Goal: Answer question/provide support: Answer question/provide support

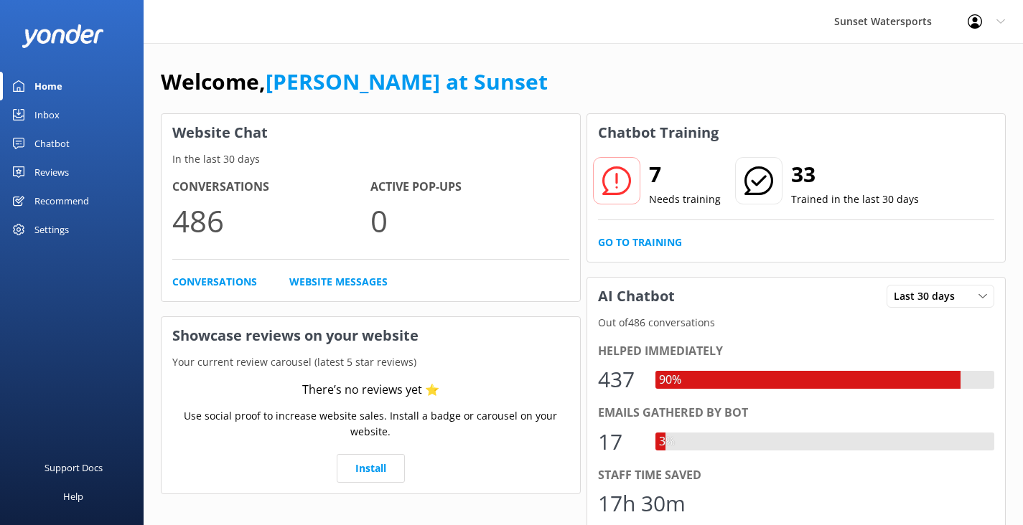
click at [74, 108] on link "Inbox" at bounding box center [72, 114] width 144 height 29
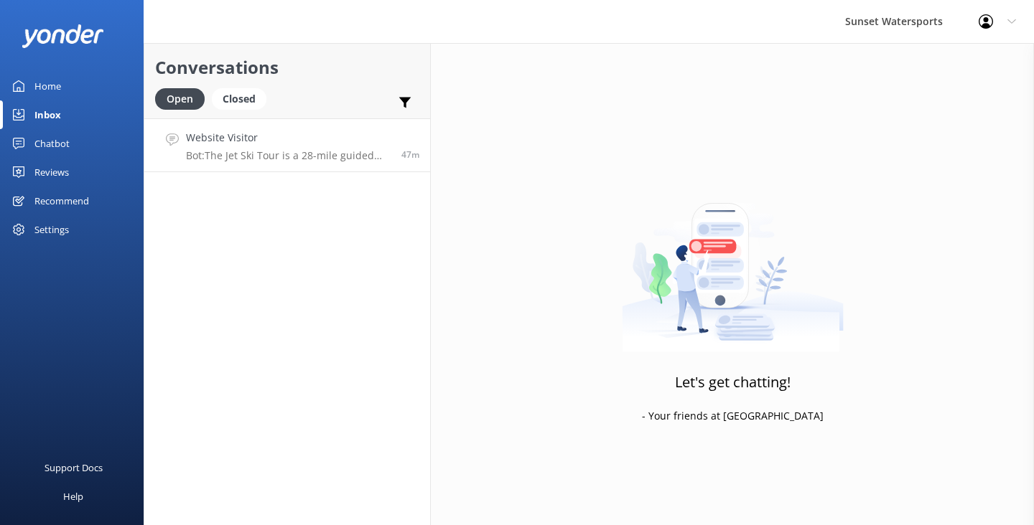
click at [329, 157] on p "Bot: The Jet Ski Tour is a 28-mile guided adventure around [GEOGRAPHIC_DATA], l…" at bounding box center [288, 155] width 205 height 13
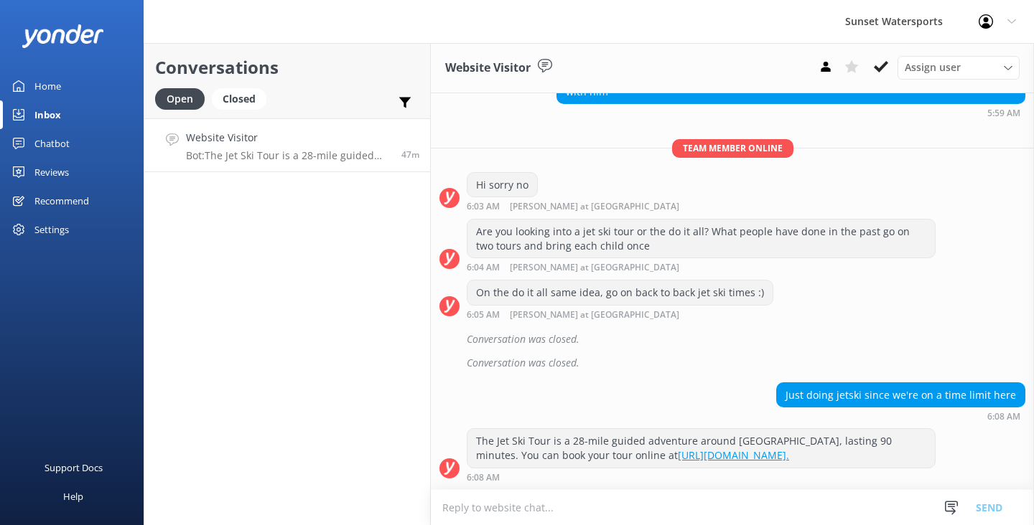
scroll to position [921, 0]
click at [342, 147] on div "Website Visitor Bot: ⚡ That's a great question, unfortunately I do not know the…" at bounding box center [288, 145] width 205 height 31
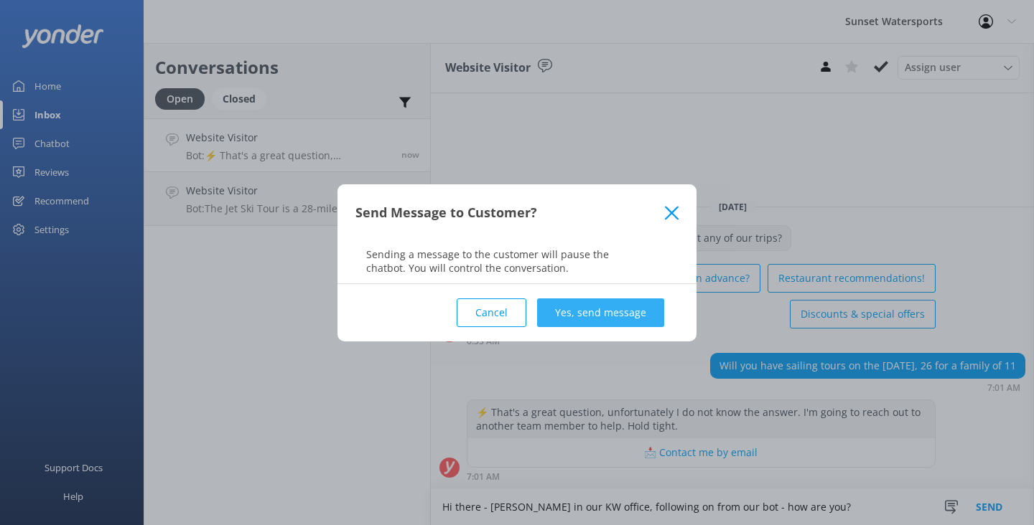
type textarea "Hi there - [PERSON_NAME] in our KW office, following on from our bot - how are …"
click at [610, 314] on button "Yes, send message" at bounding box center [600, 313] width 127 height 29
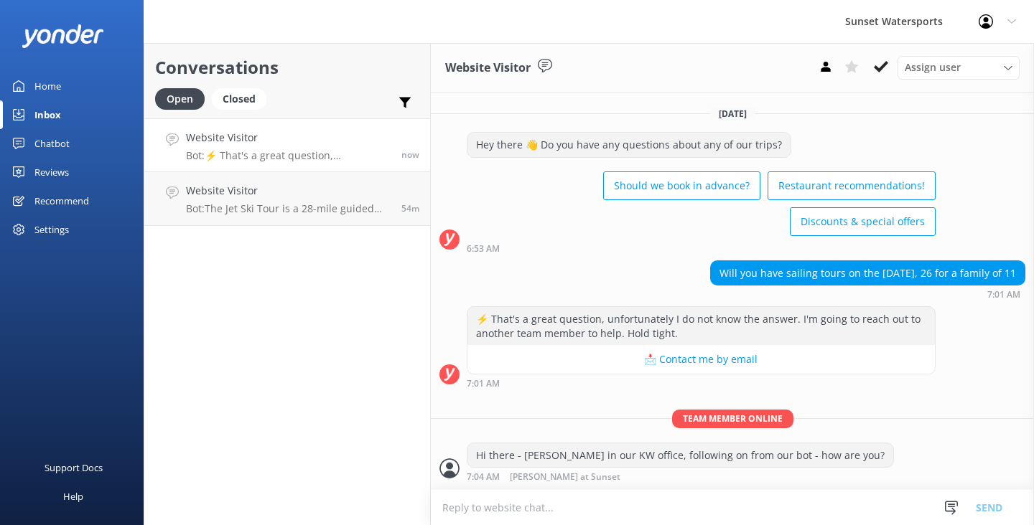
click at [528, 510] on textarea at bounding box center [732, 507] width 603 height 35
type textarea "what style of sailing are you looking to do?"
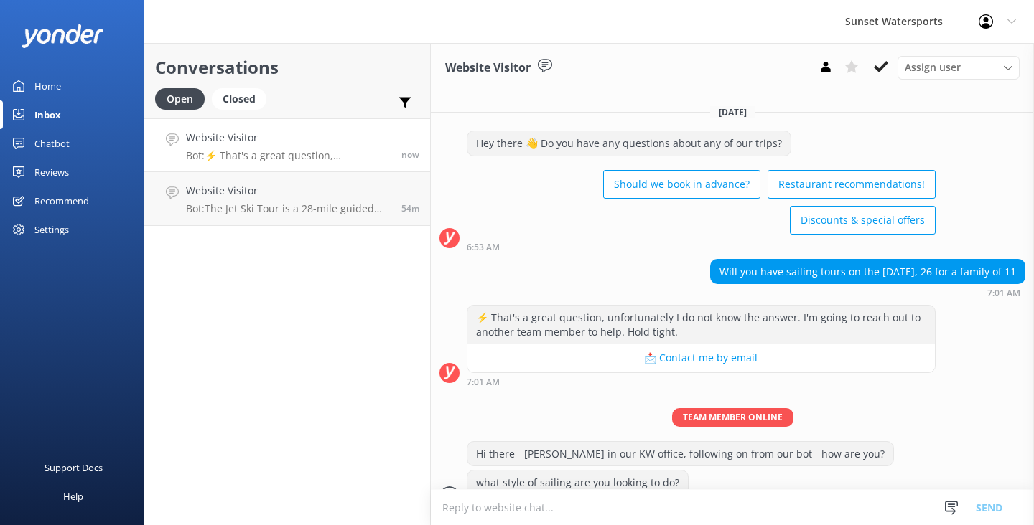
scroll to position [27, 0]
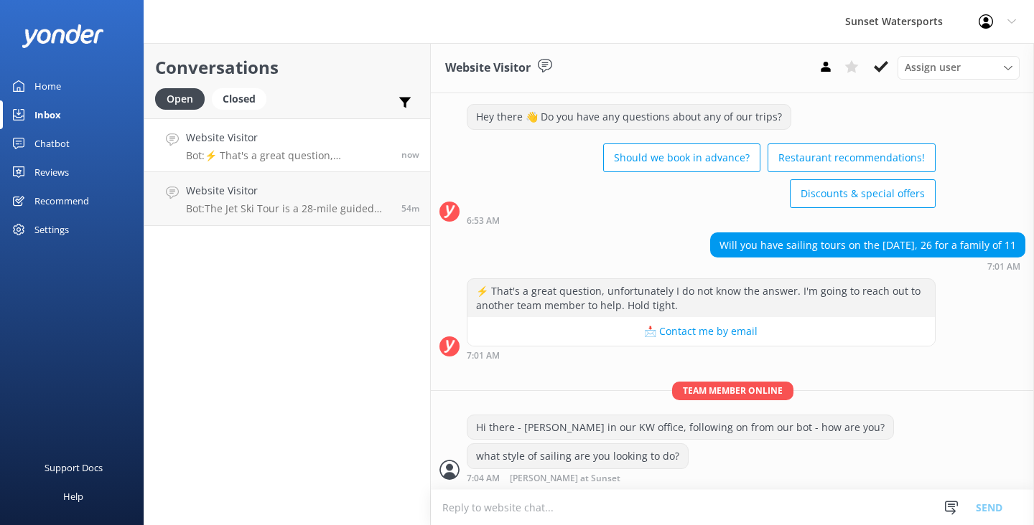
click at [505, 507] on textarea at bounding box center [732, 507] width 603 height 35
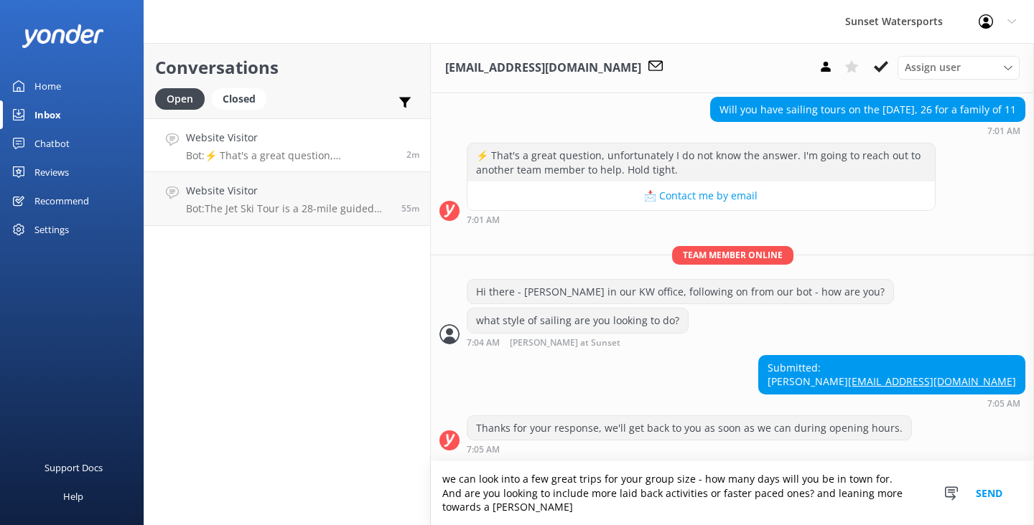
scroll to position [177, 0]
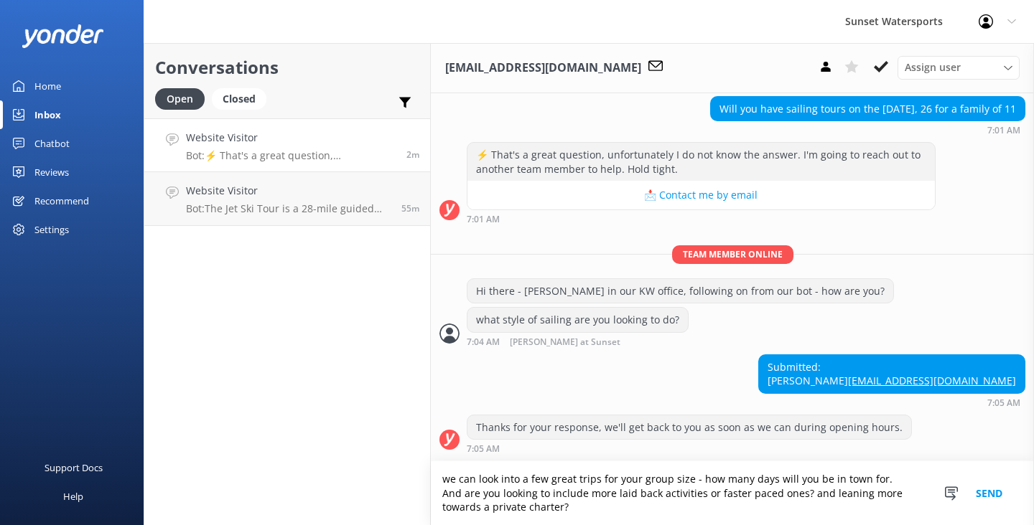
type textarea "we can look into a few great trips for your group size - how many days will you…"
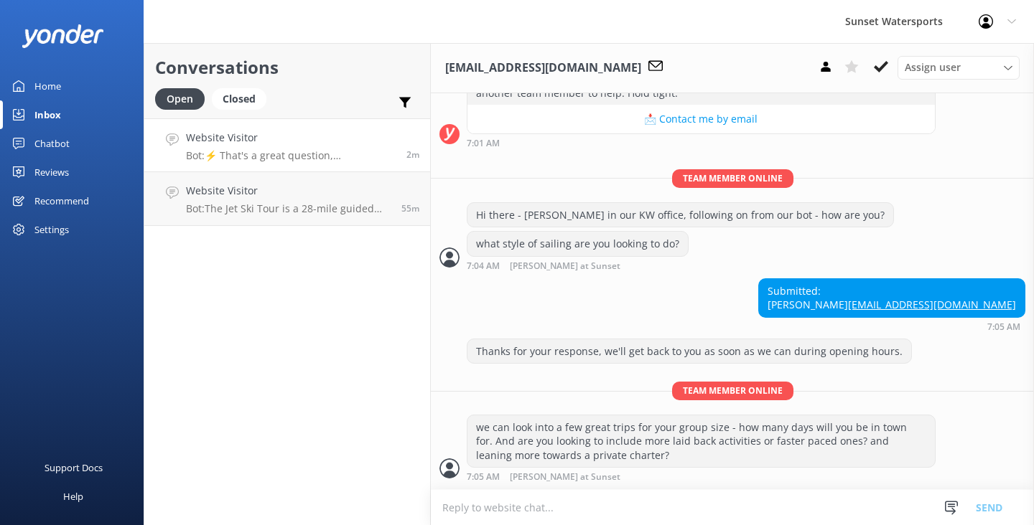
scroll to position [253, 0]
click at [478, 495] on textarea at bounding box center [732, 507] width 603 height 35
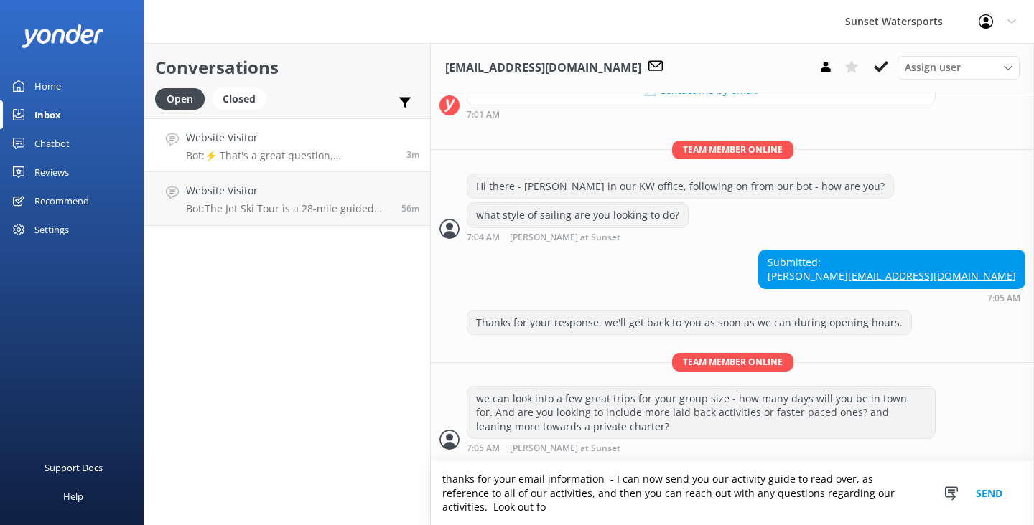
scroll to position [281, 0]
type textarea "thanks for your email information - I can now send you our activity guide to re…"
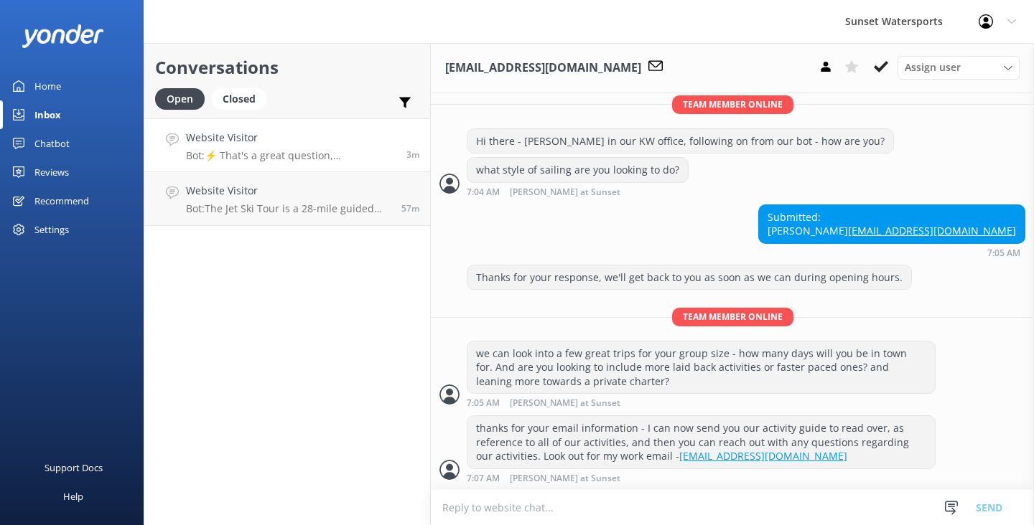
scroll to position [327, 0]
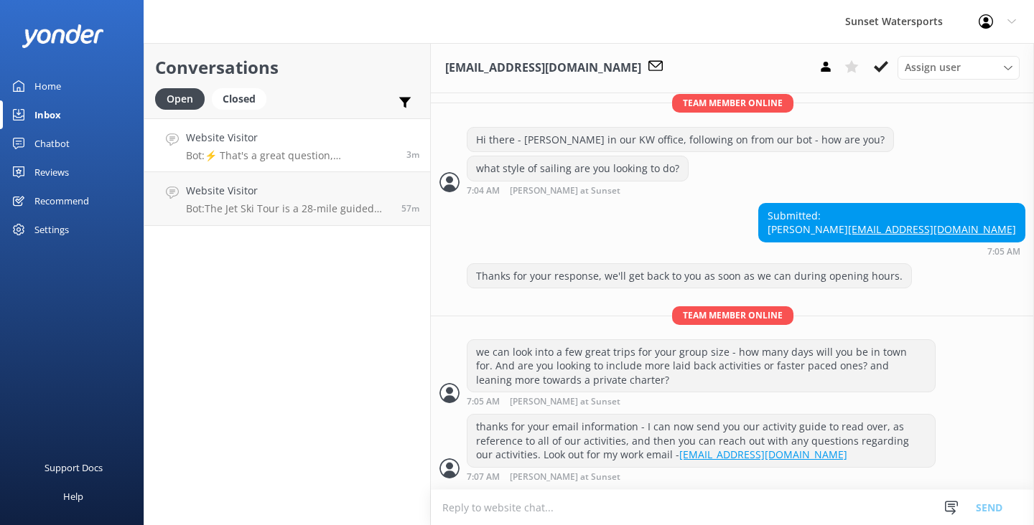
click at [507, 516] on textarea at bounding box center [732, 507] width 603 height 35
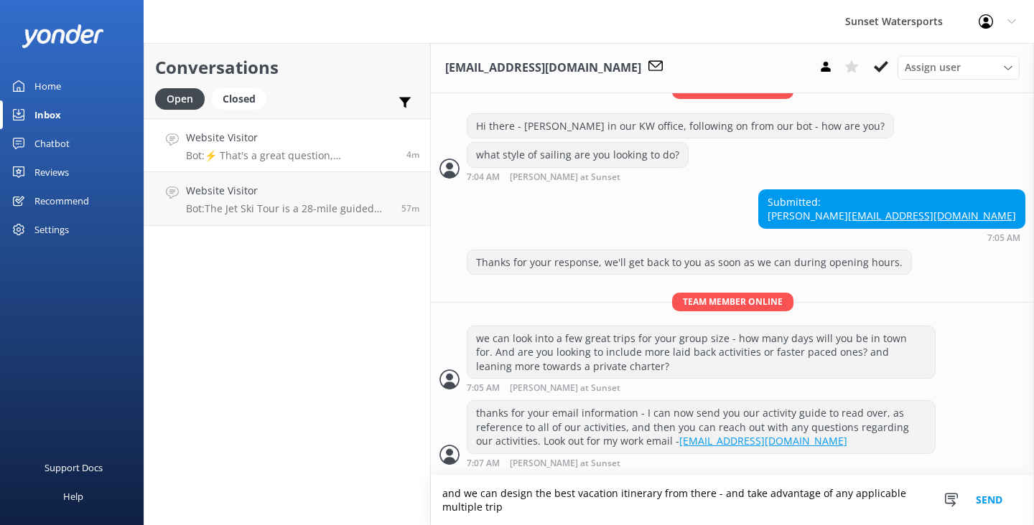
scroll to position [342, 0]
type textarea "and we can design the best vacation itinerary from there - and take advantage o…"
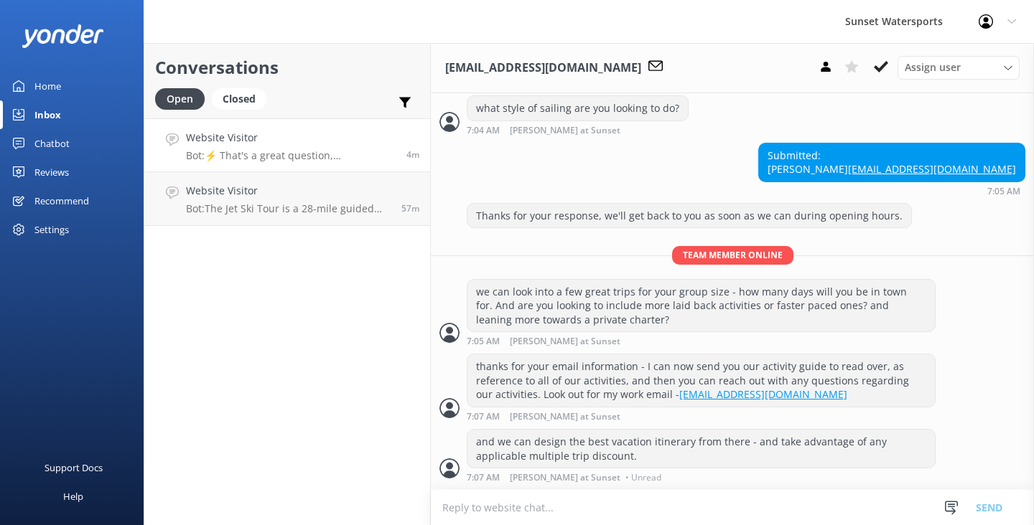
scroll to position [371, 0]
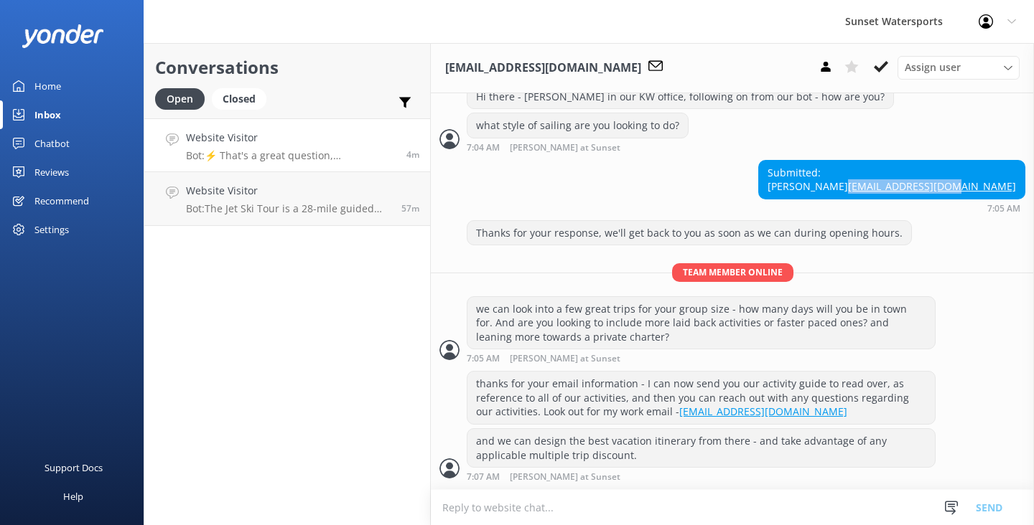
drag, startPoint x: 1009, startPoint y: 190, endPoint x: 899, endPoint y: 192, distance: 109.8
click at [899, 192] on div "Submitted: [PERSON_NAME] [EMAIL_ADDRESS][DOMAIN_NAME]" at bounding box center [892, 180] width 266 height 38
copy link "[EMAIL_ADDRESS][DOMAIN_NAME]"
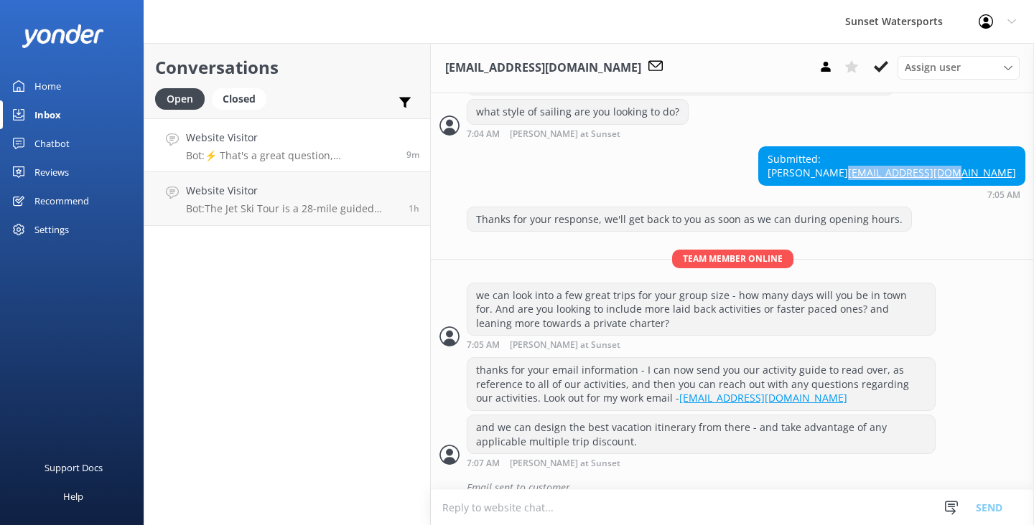
scroll to position [402, 0]
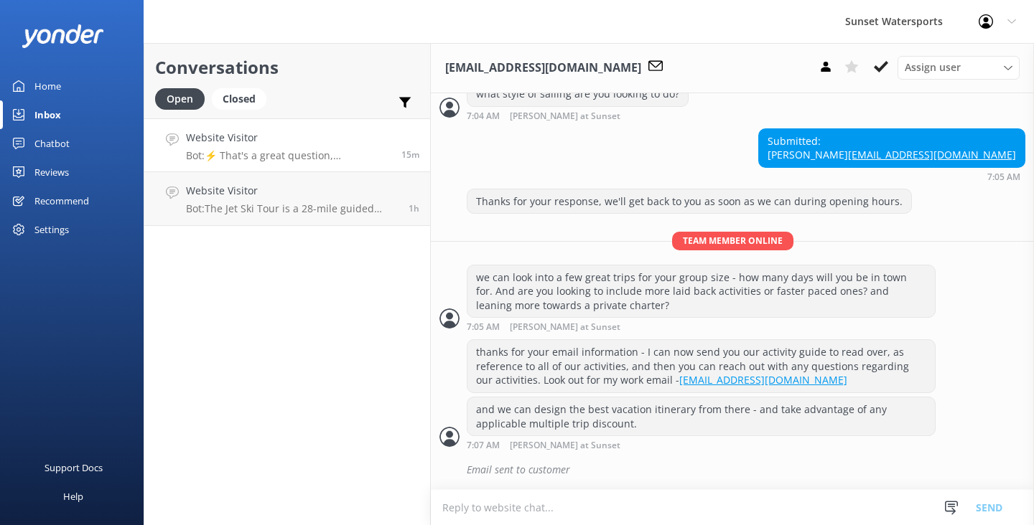
click at [485, 507] on textarea at bounding box center [732, 507] width 603 height 35
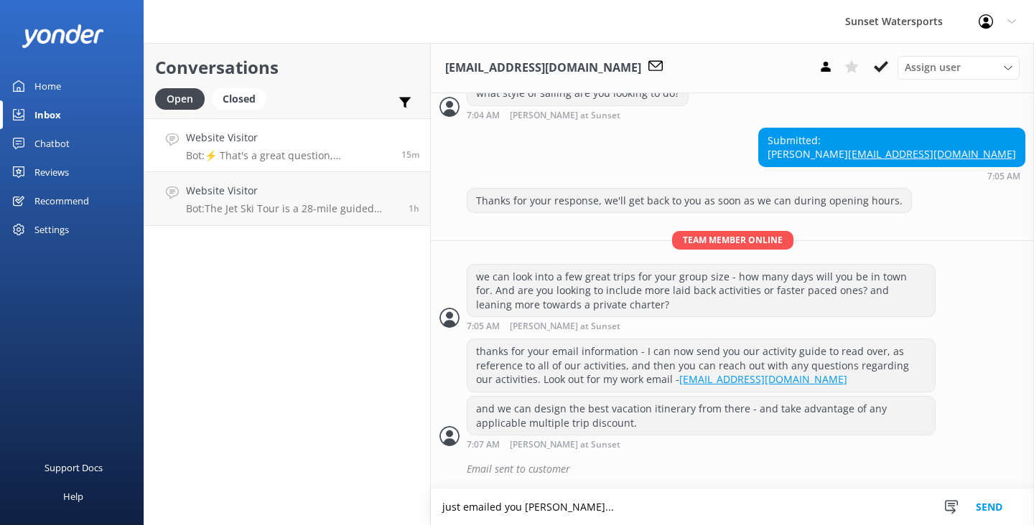
type textarea "just emailed you [PERSON_NAME]..."
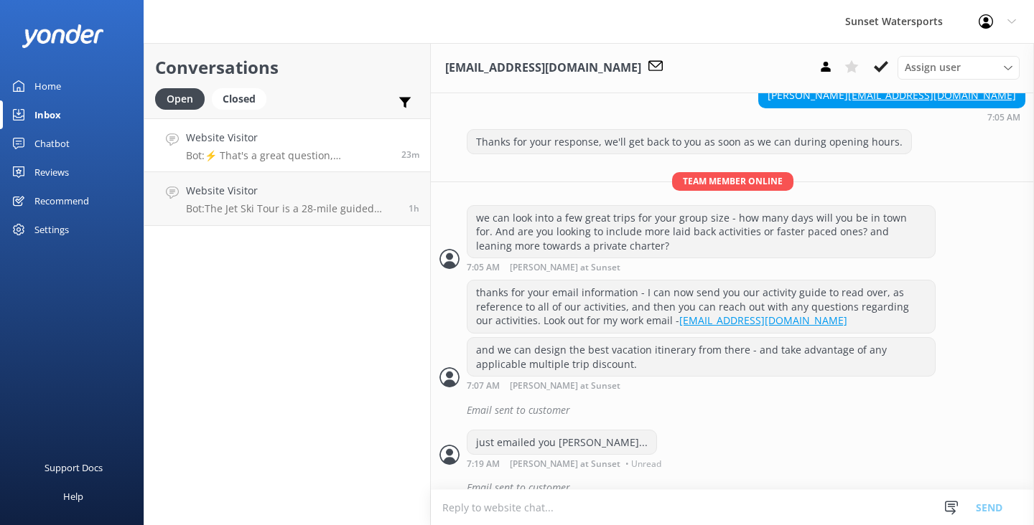
scroll to position [479, 0]
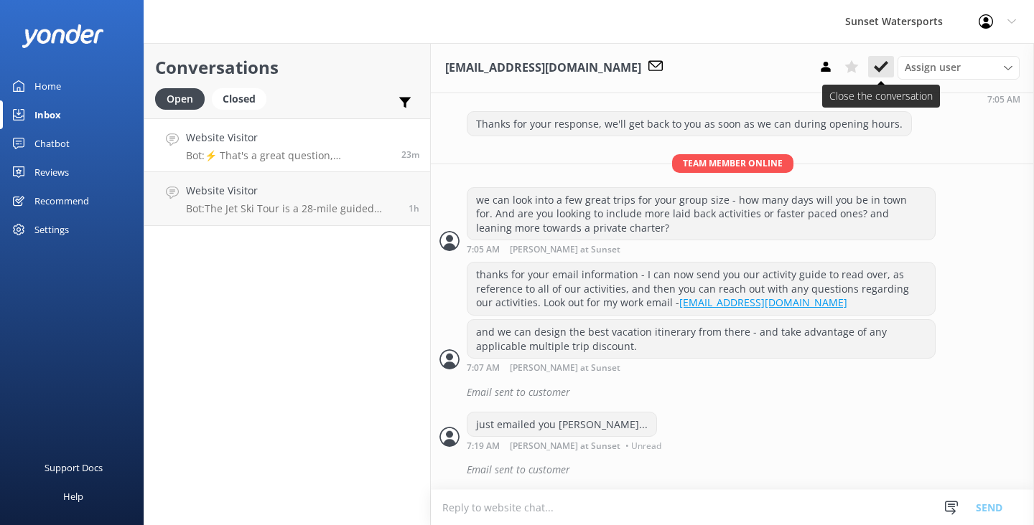
click at [875, 72] on icon at bounding box center [881, 67] width 14 height 14
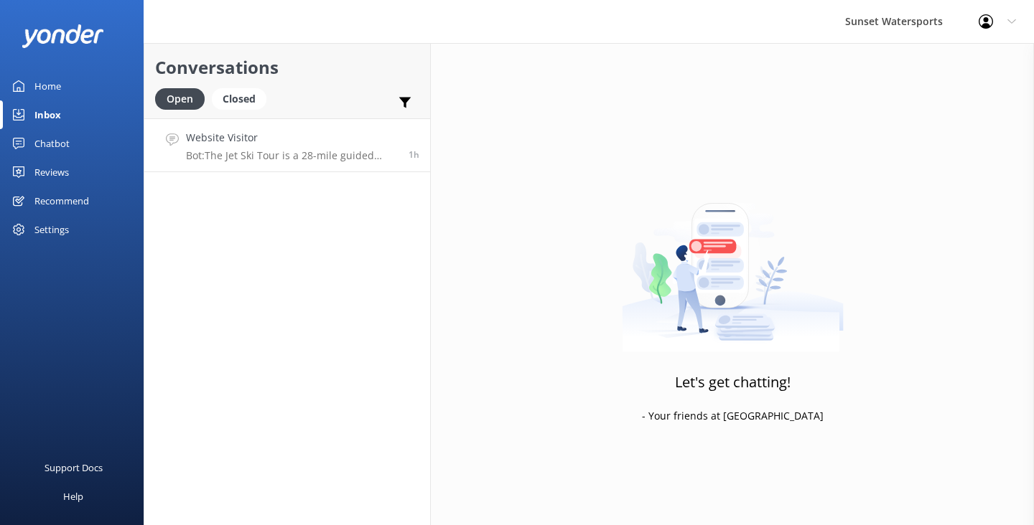
click at [319, 137] on h4 "Website Visitor" at bounding box center [292, 138] width 212 height 16
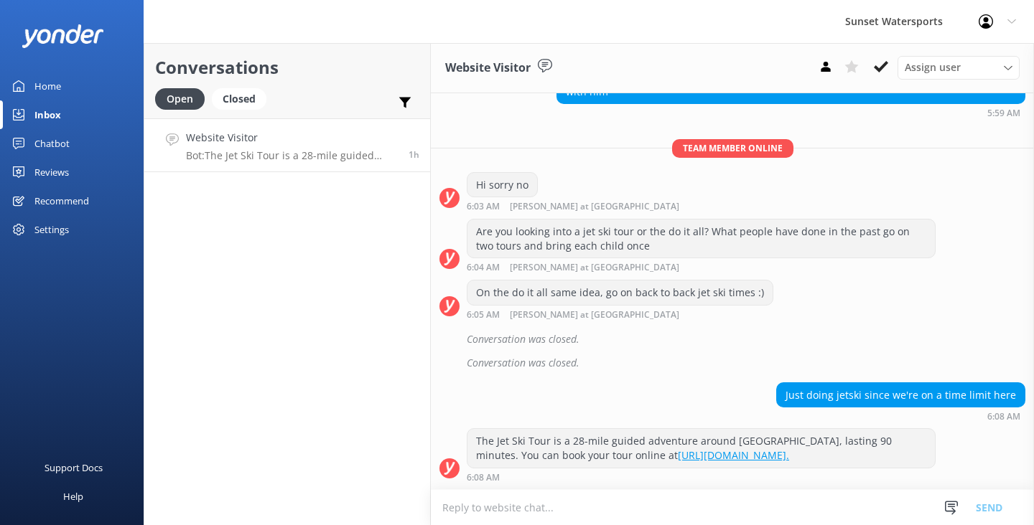
scroll to position [921, 0]
click at [881, 63] on icon at bounding box center [881, 67] width 14 height 14
